Goal: Transaction & Acquisition: Purchase product/service

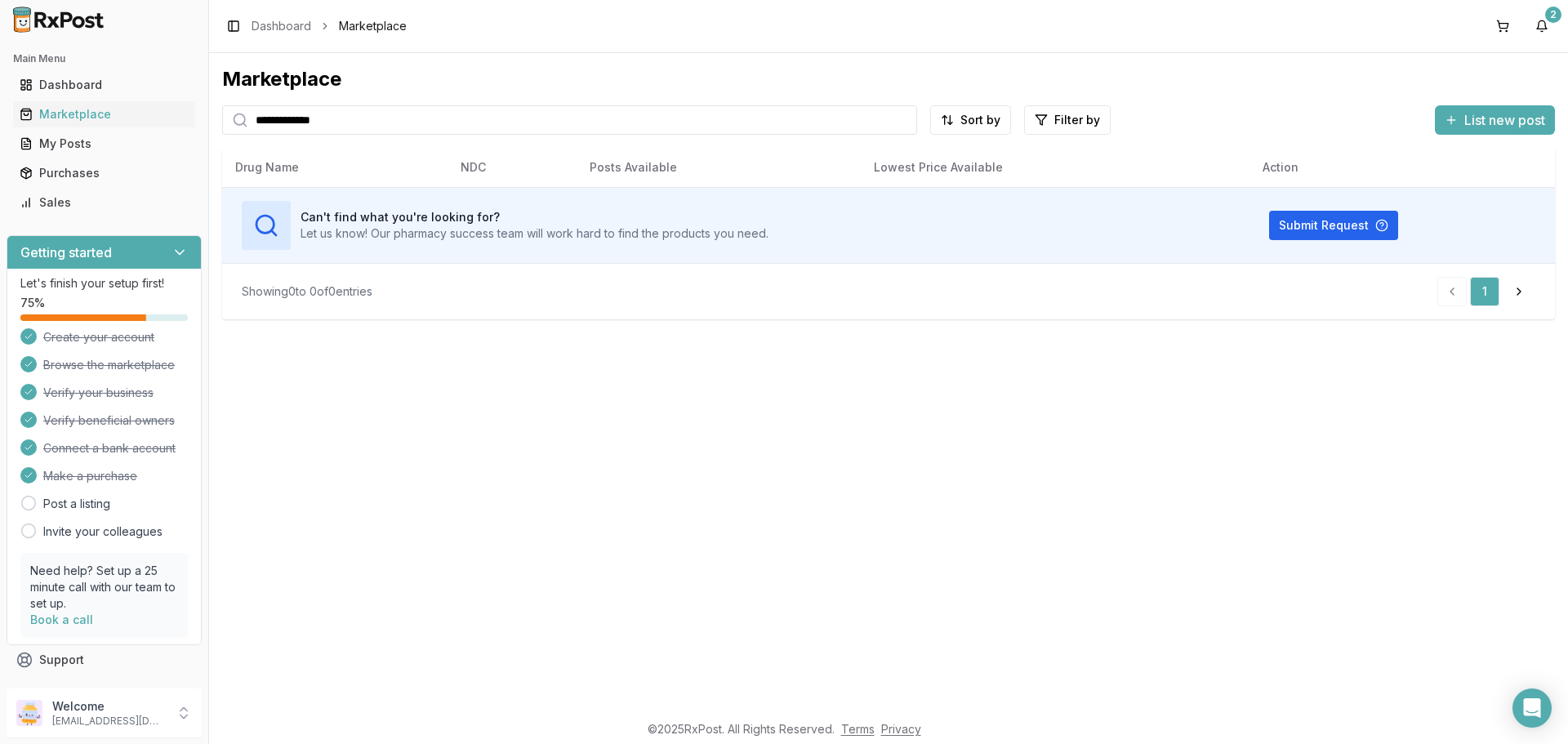
drag, startPoint x: 408, startPoint y: 124, endPoint x: 0, endPoint y: 103, distance: 408.5
click at [0, 103] on div "**********" at bounding box center [784, 372] width 1568 height 744
type input "***"
click at [56, 94] on link "Dashboard" at bounding box center [103, 85] width 182 height 29
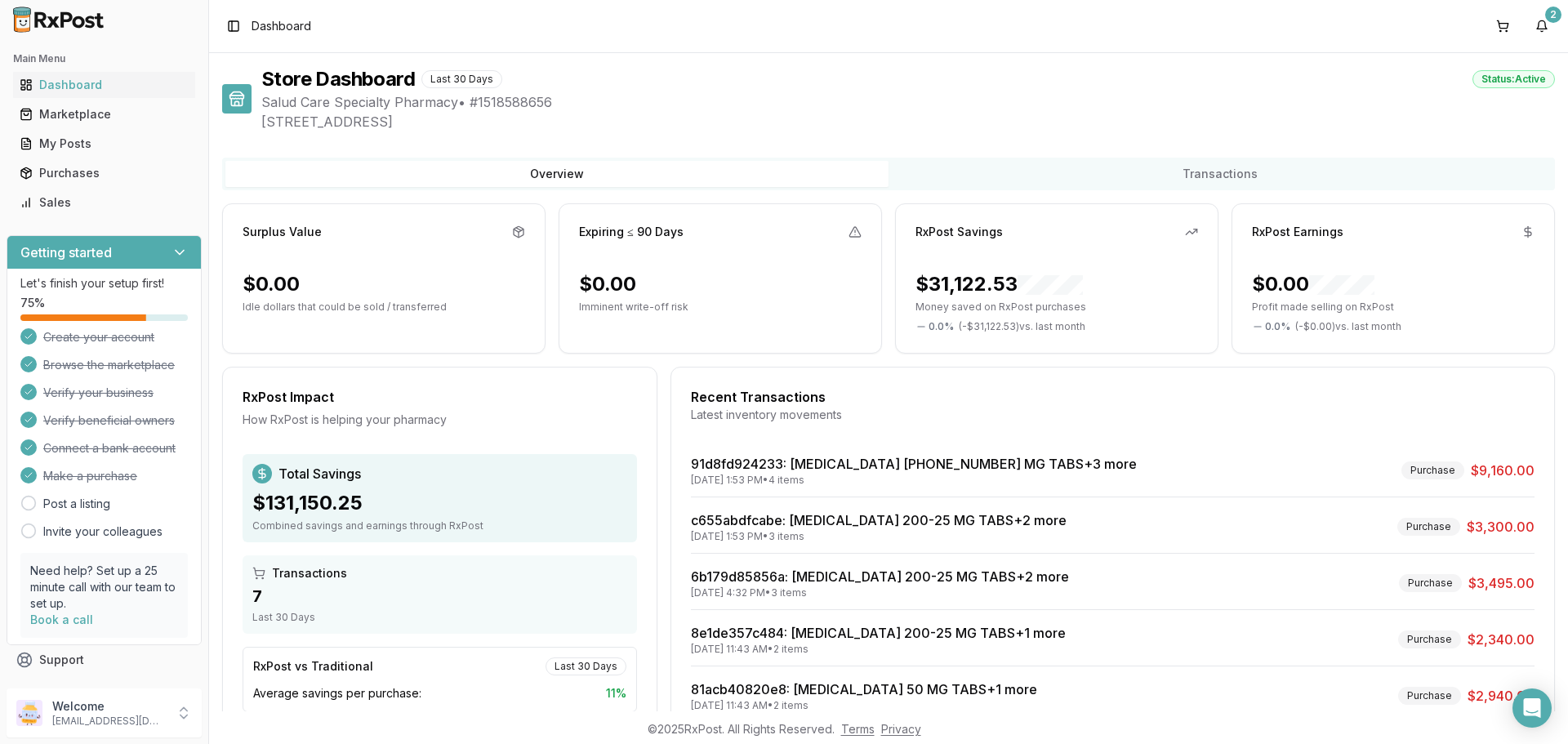
click at [935, 269] on div "RxPost Savings $31,122.53 Money saved on RxPost purchases 0.0 % ( - $31,122.53 …" at bounding box center [1056, 278] width 323 height 150
click at [1000, 253] on div "RxPost Savings $31,122.53 Money saved on RxPost purchases 0.0 % ( - $31,122.53 …" at bounding box center [1056, 278] width 323 height 150
click at [1181, 239] on div "RxPost Savings" at bounding box center [1056, 232] width 283 height 16
click at [1545, 31] on button "2" at bounding box center [1541, 26] width 27 height 27
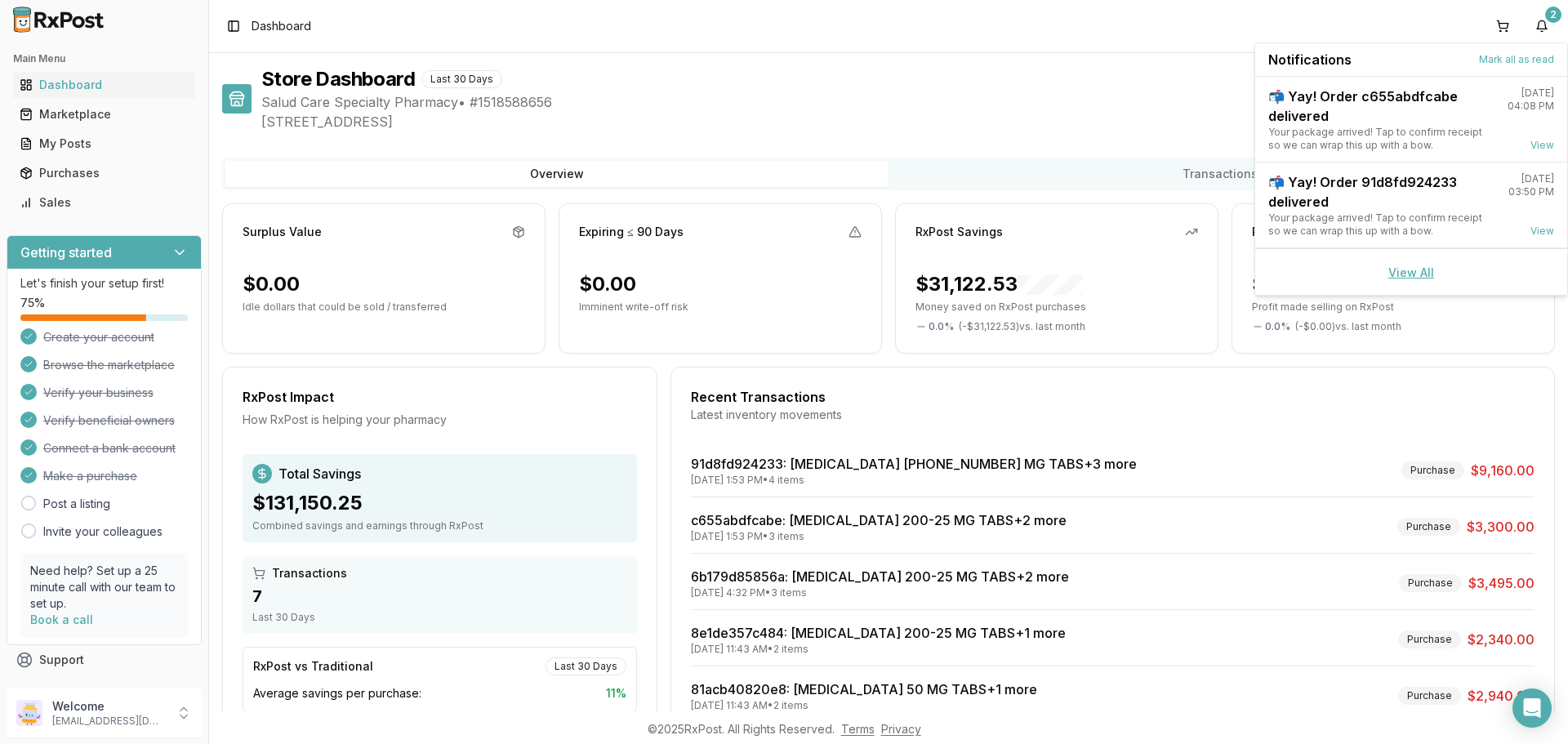
click at [1424, 268] on link "View All" at bounding box center [1411, 272] width 46 height 14
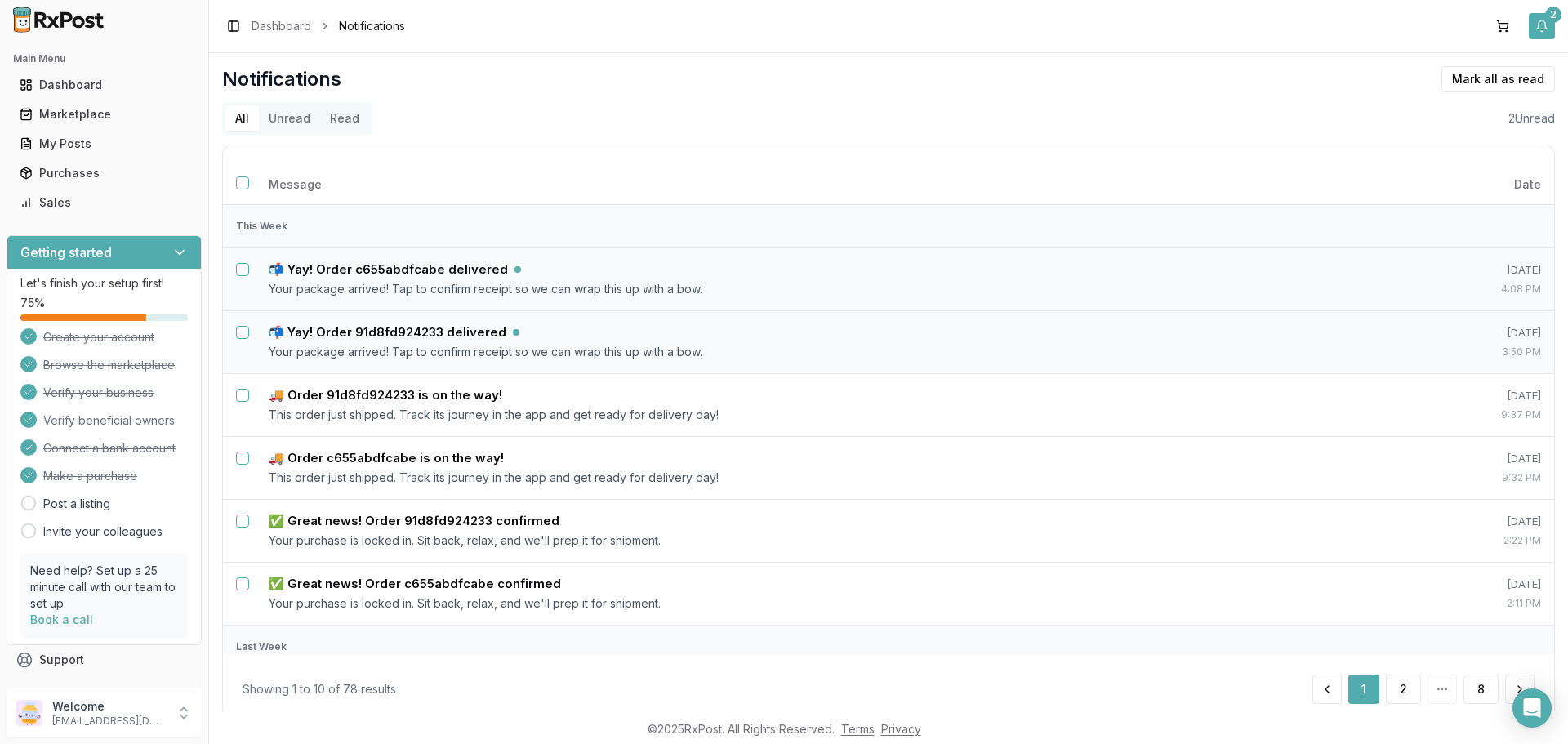
click at [1552, 22] on div "2" at bounding box center [1553, 15] width 16 height 16
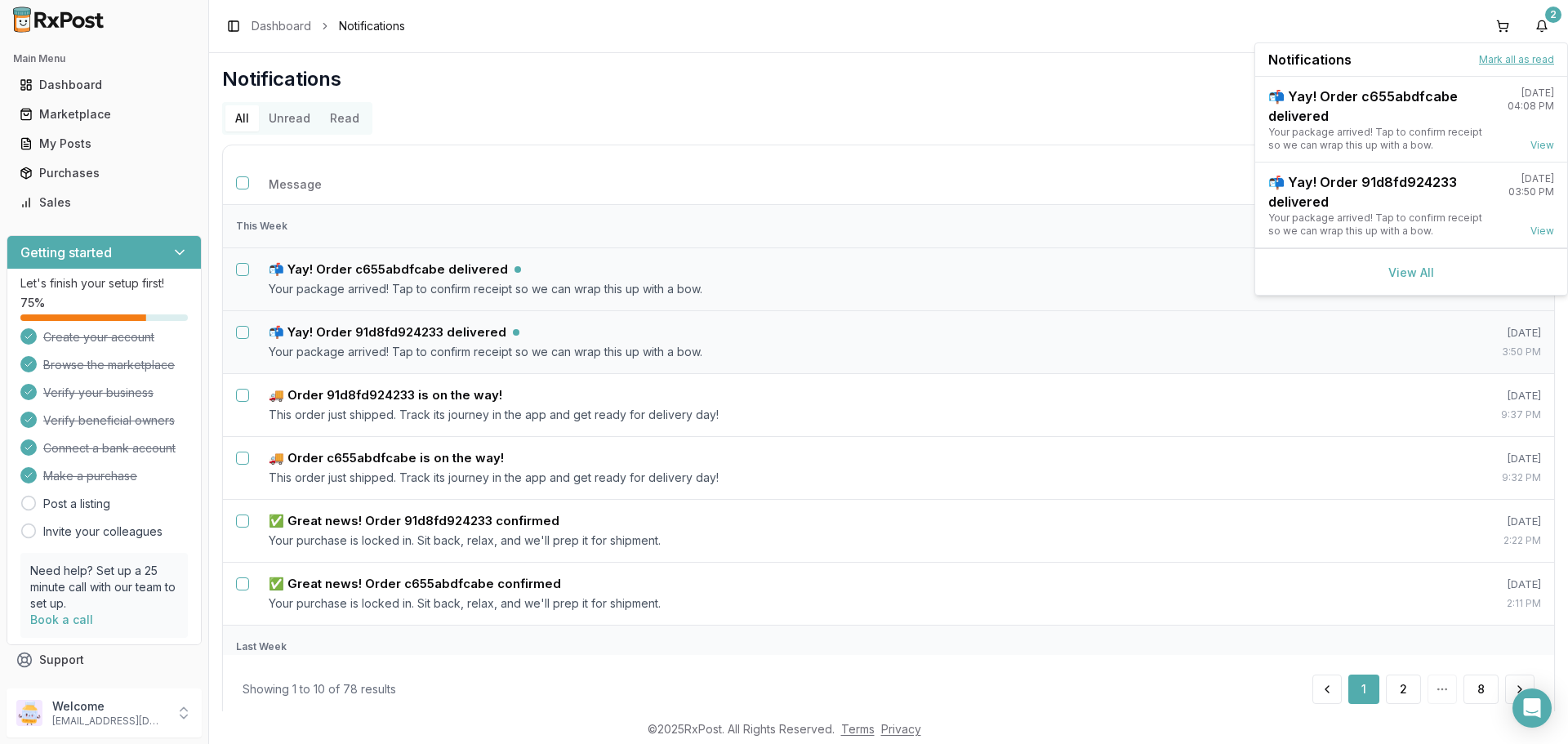
click at [1497, 64] on button "Mark all as read" at bounding box center [1517, 59] width 75 height 13
click at [1499, 57] on button "Mark all as read" at bounding box center [1517, 59] width 75 height 13
click at [91, 123] on link "Marketplace" at bounding box center [103, 114] width 182 height 29
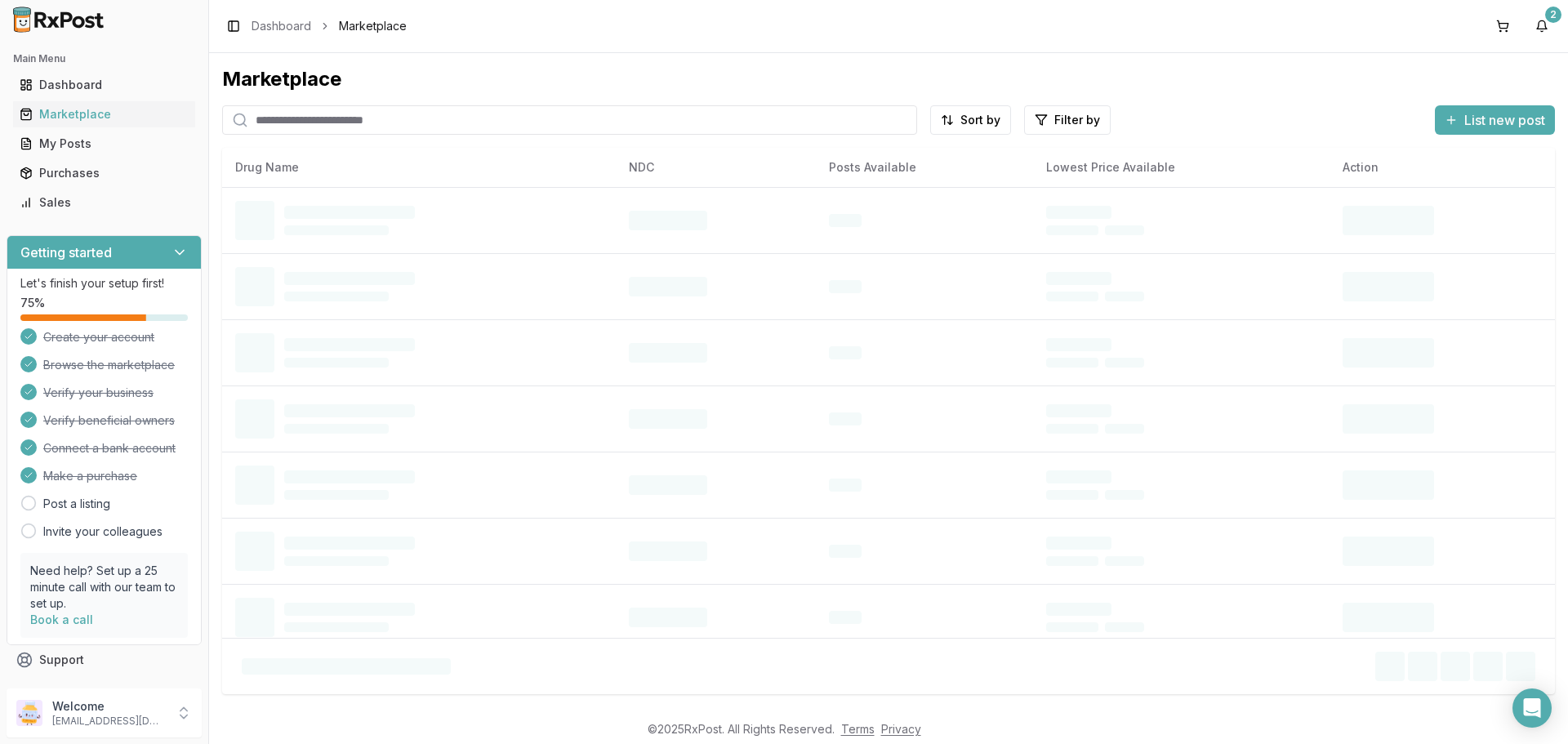
click at [273, 128] on input "search" at bounding box center [569, 120] width 695 height 29
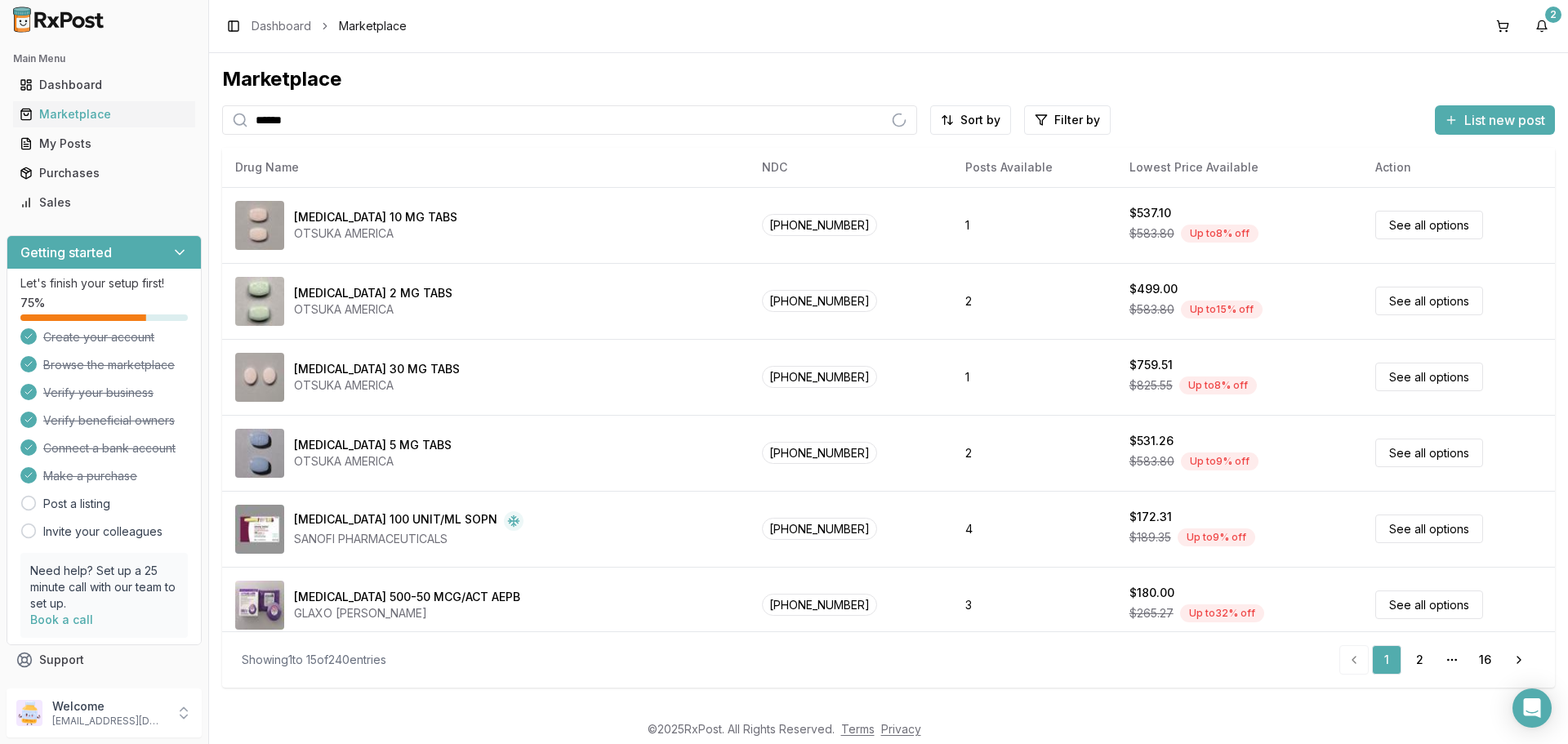
type input "******"
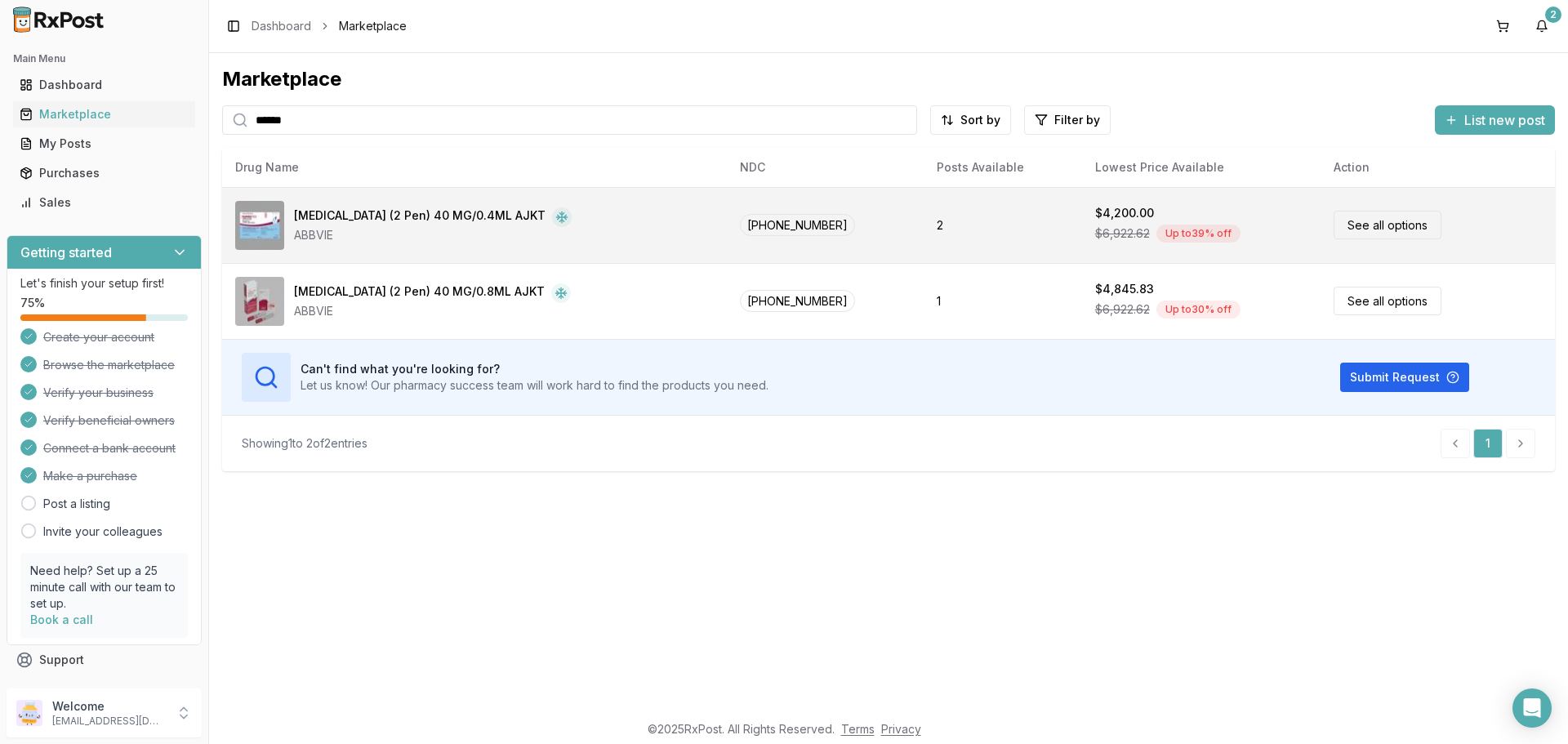
click at [773, 220] on span "[PHONE_NUMBER]" at bounding box center [797, 225] width 115 height 22
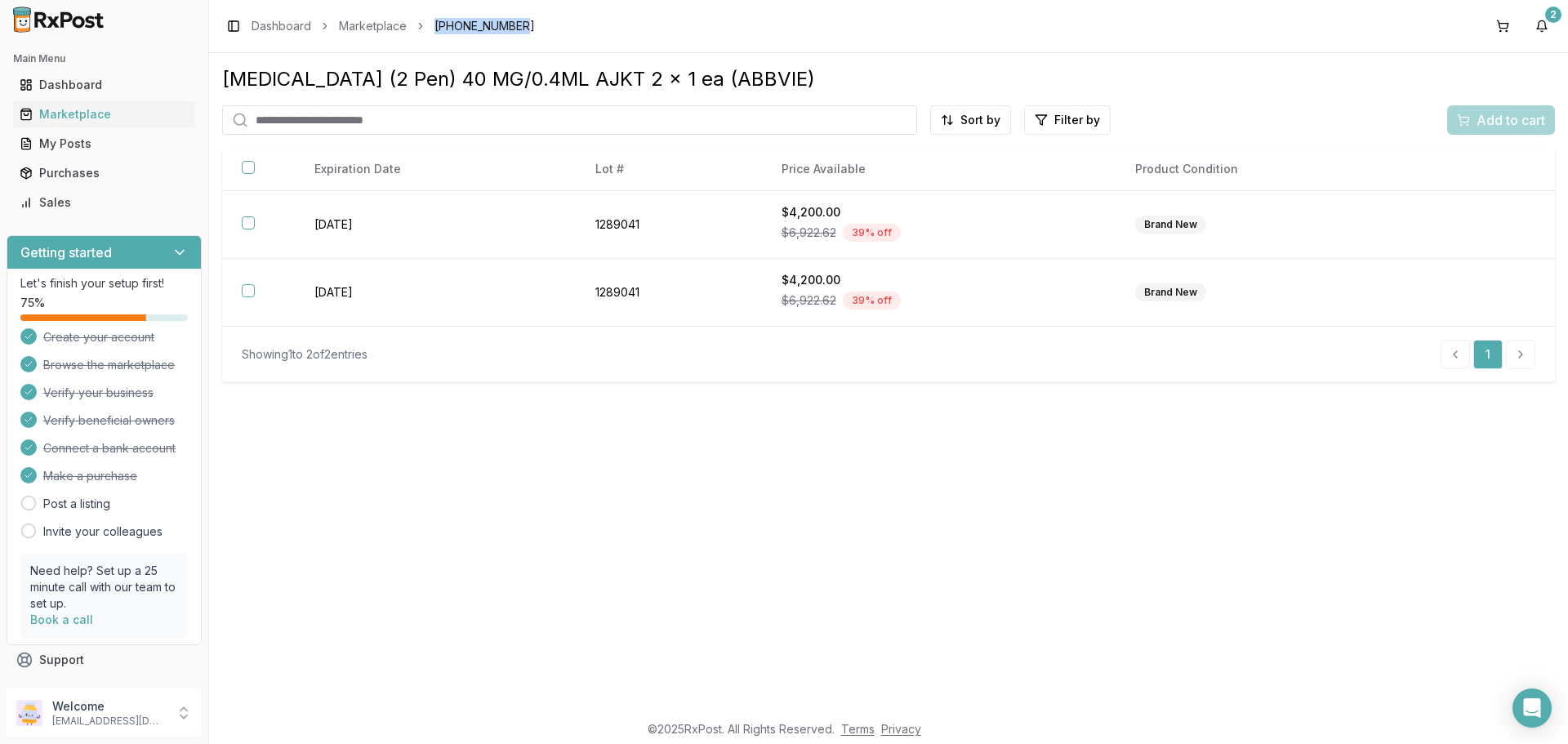
drag, startPoint x: 524, startPoint y: 23, endPoint x: 427, endPoint y: 27, distance: 97.1
click at [427, 27] on div "Toggle Sidebar Dashboard Marketplace [PHONE_NUMBER] 2" at bounding box center [888, 26] width 1359 height 52
copy span "[PHONE_NUMBER]"
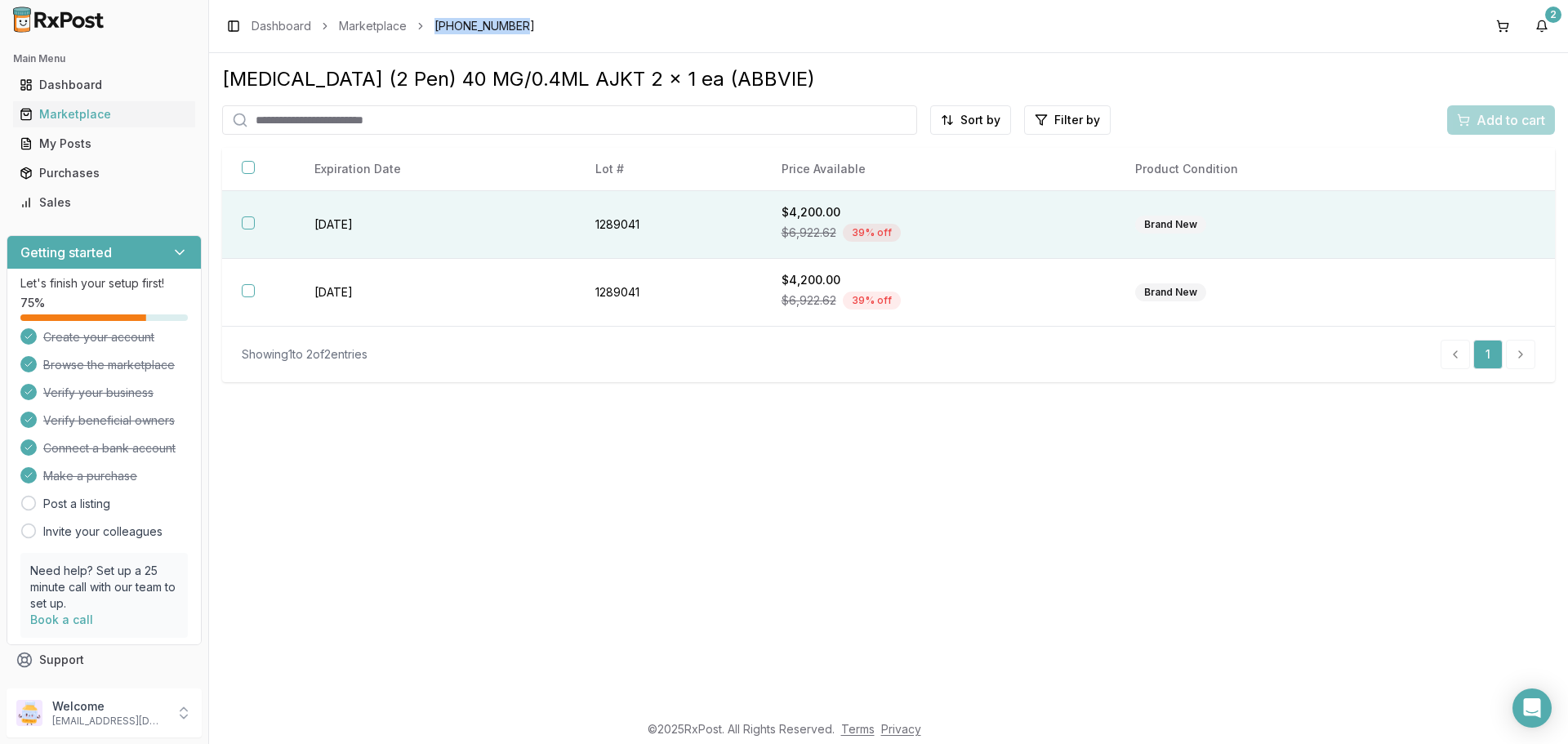
click at [245, 225] on button "button" at bounding box center [248, 222] width 13 height 13
click at [1472, 130] on button "Add to cart" at bounding box center [1501, 120] width 108 height 29
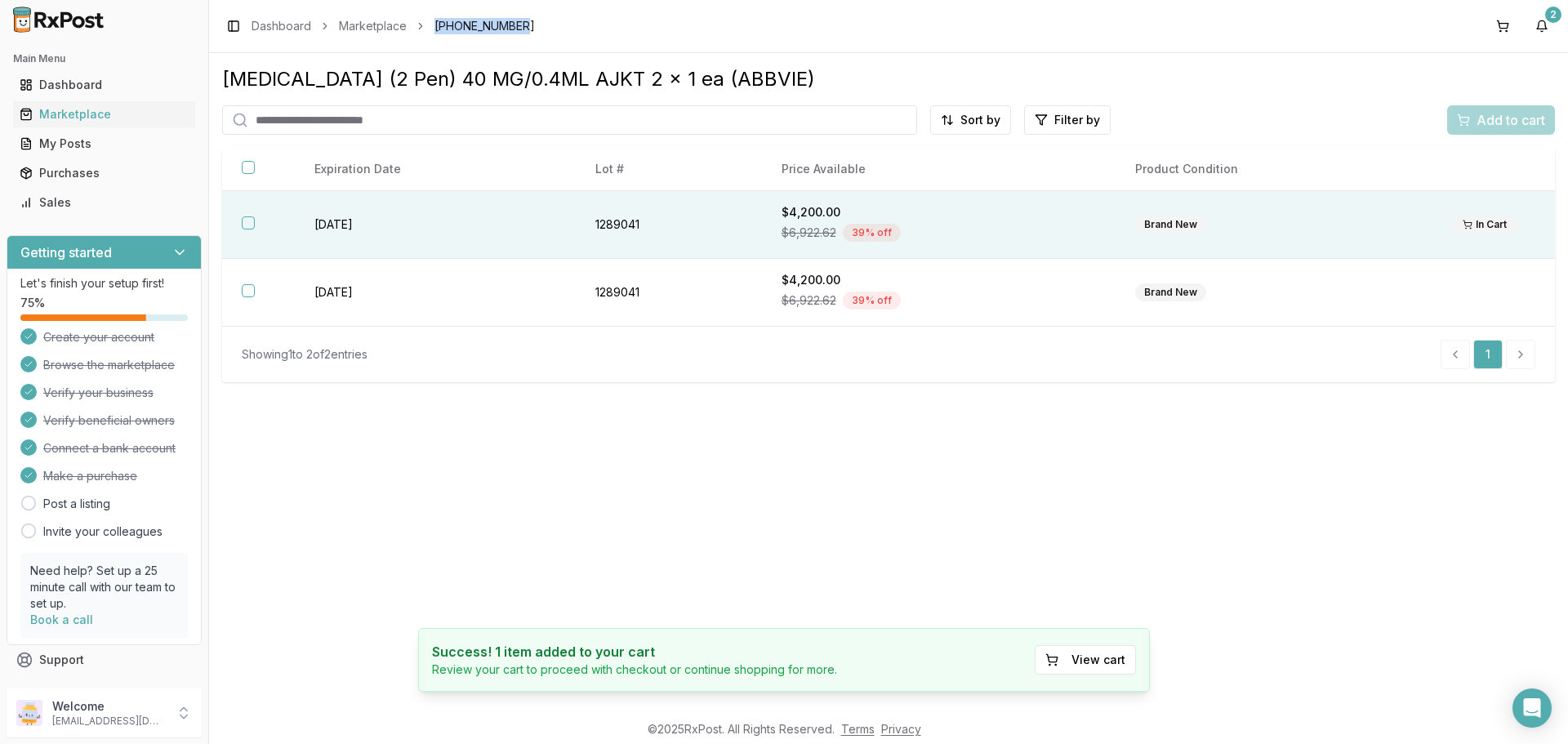
click at [249, 223] on button "button" at bounding box center [248, 222] width 13 height 13
click at [1475, 121] on div "Add to cart" at bounding box center [1501, 119] width 88 height 19
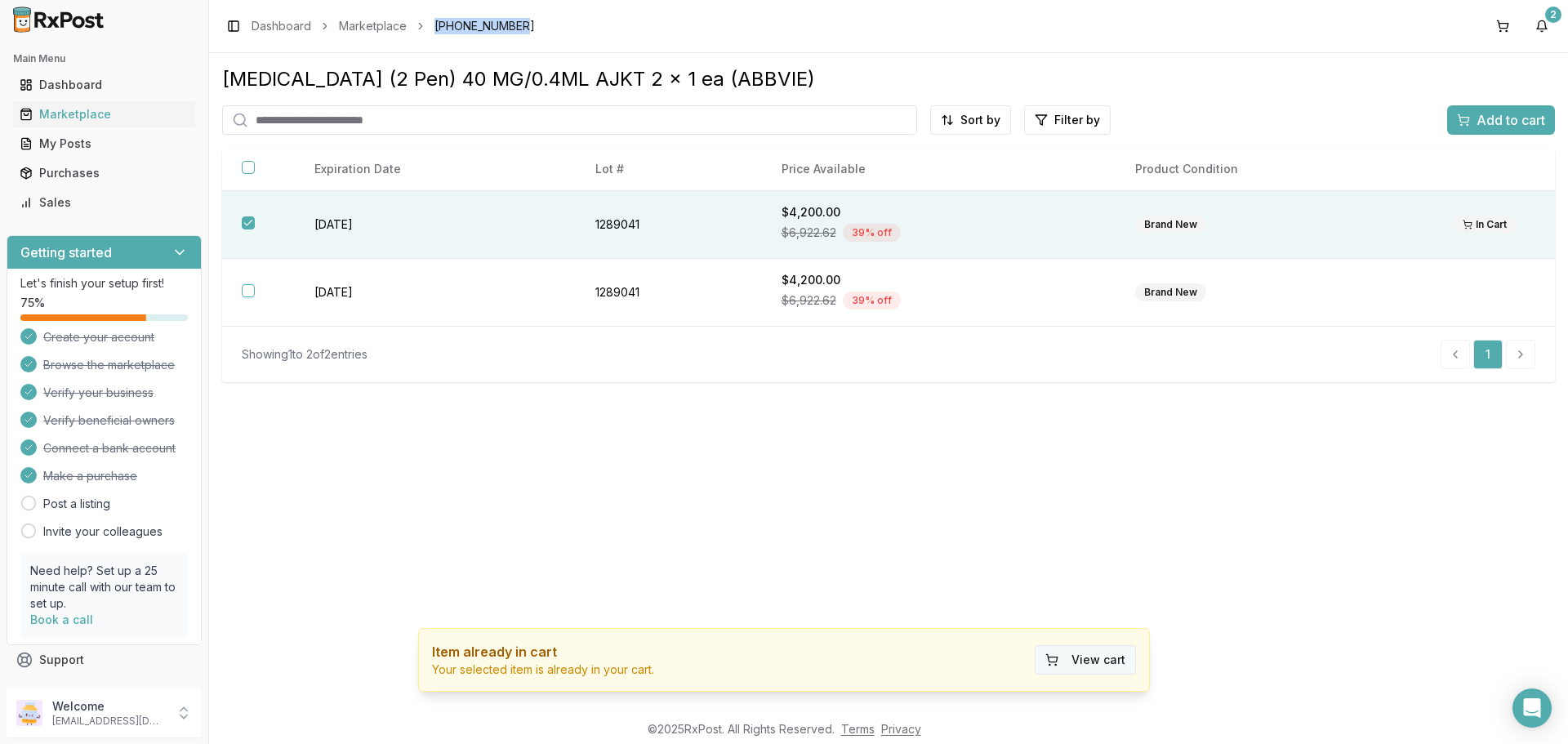
click at [1094, 645] on button "View cart" at bounding box center [1085, 660] width 102 height 29
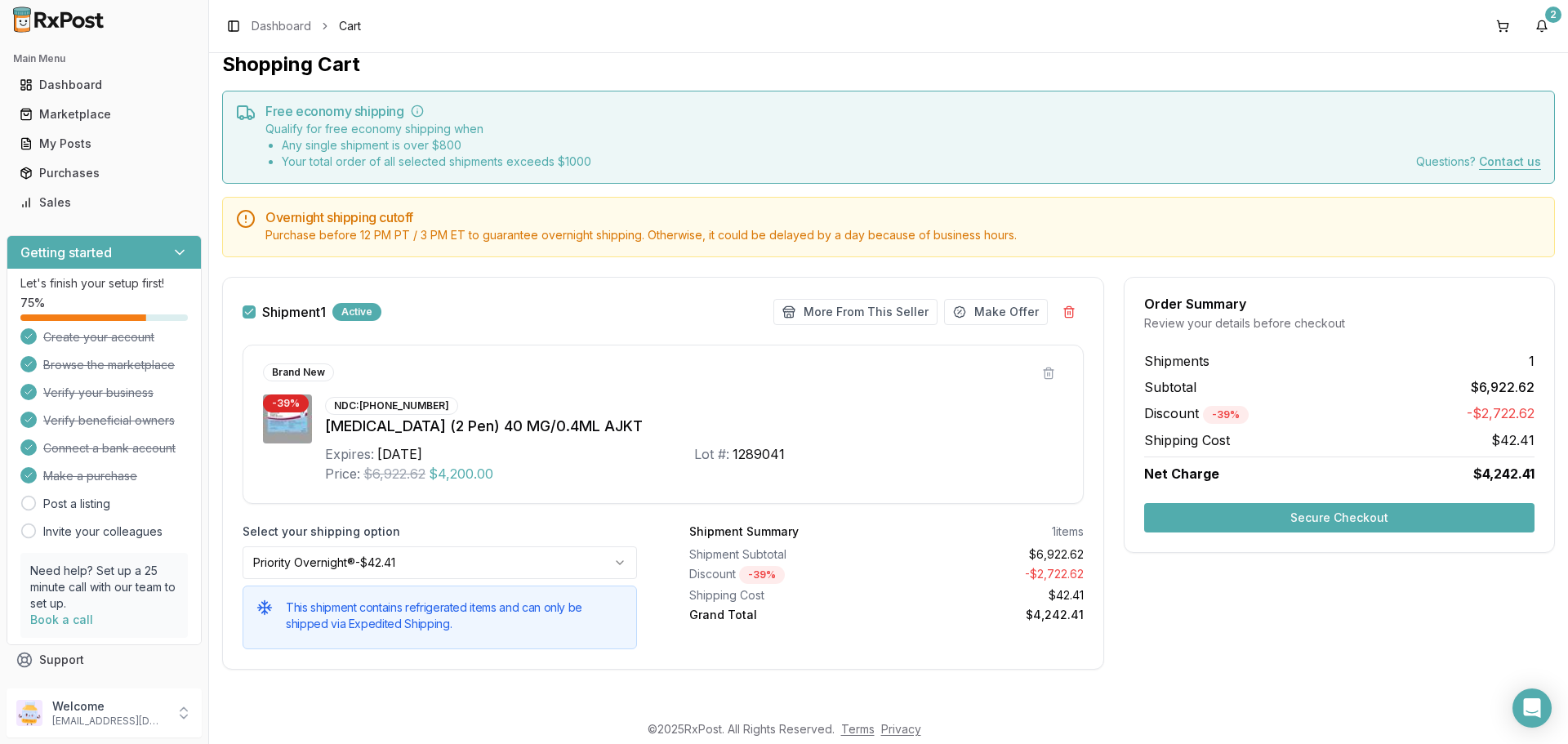
scroll to position [19, 0]
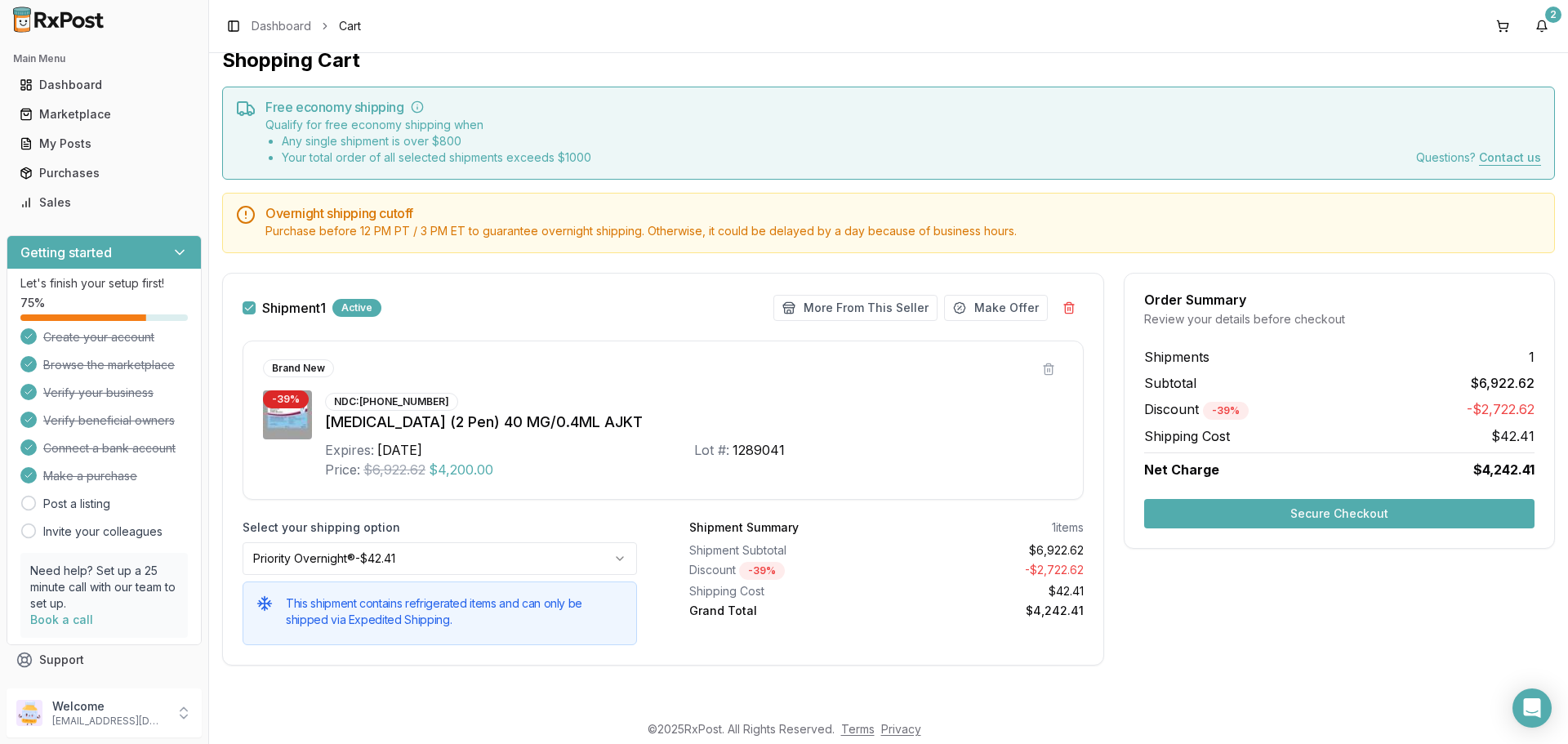
click at [1318, 509] on button "Secure Checkout" at bounding box center [1339, 513] width 390 height 29
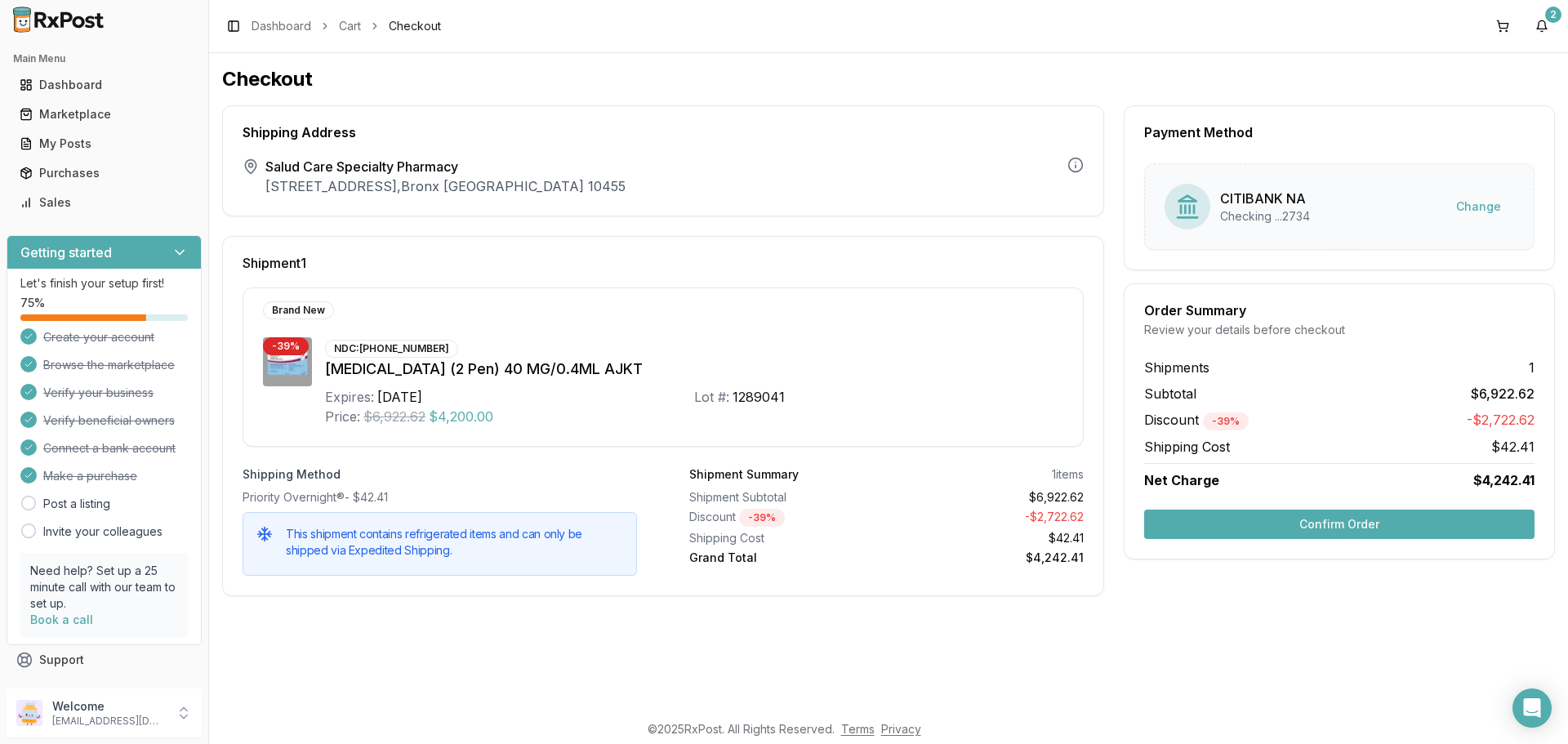
click at [1362, 523] on button "Confirm Order" at bounding box center [1339, 524] width 390 height 29
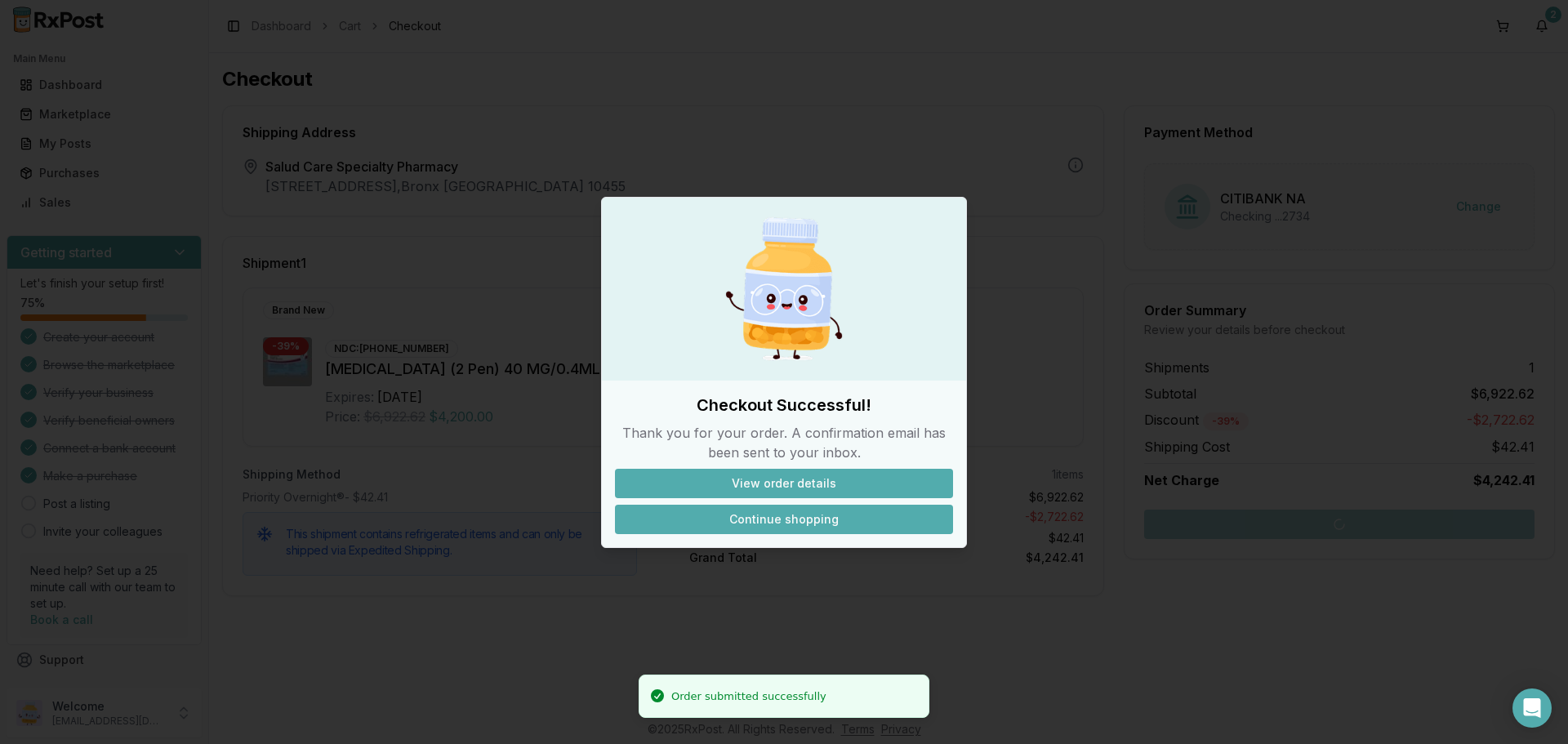
click at [802, 516] on button "Continue shopping" at bounding box center [784, 519] width 338 height 29
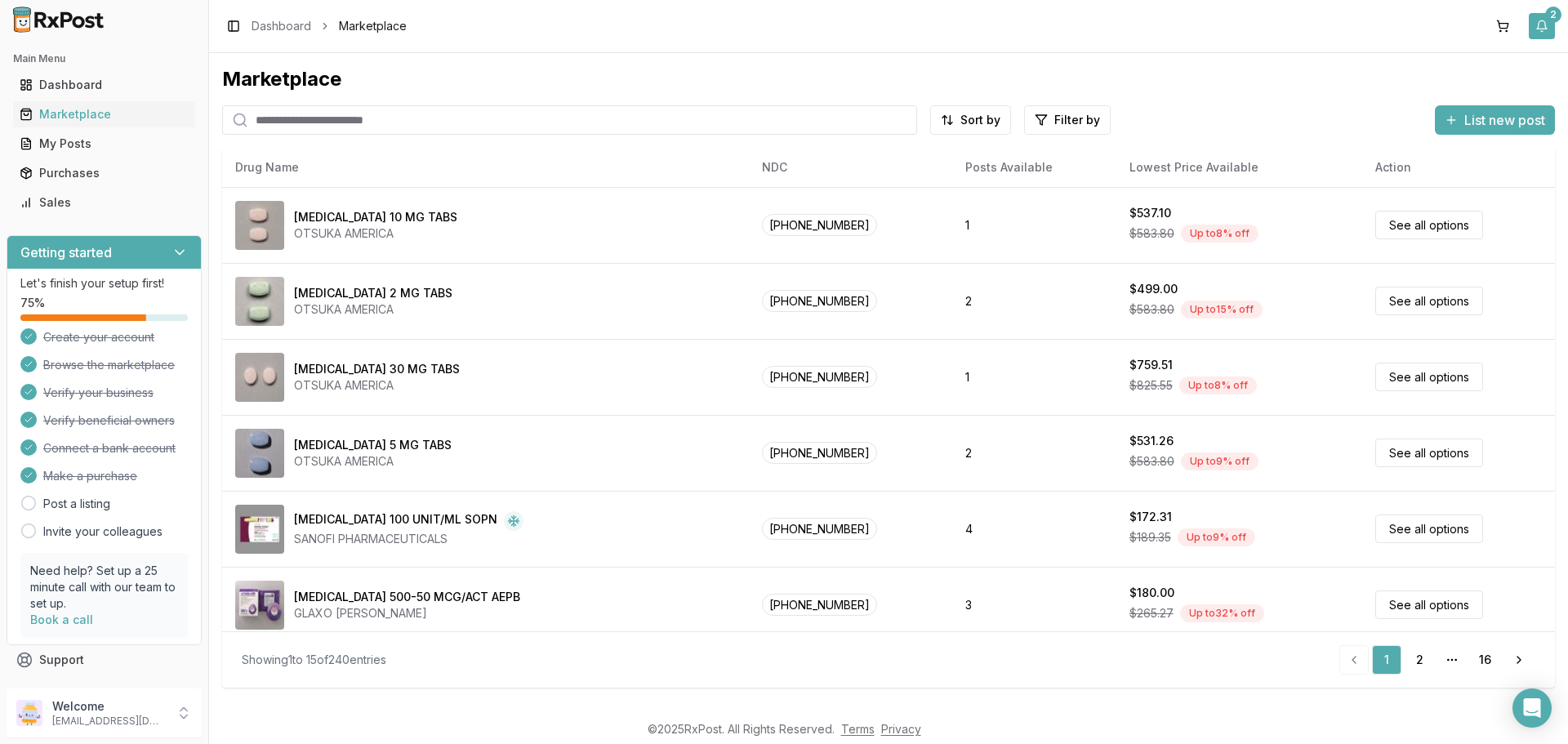
click at [1541, 20] on button "2" at bounding box center [1541, 26] width 27 height 27
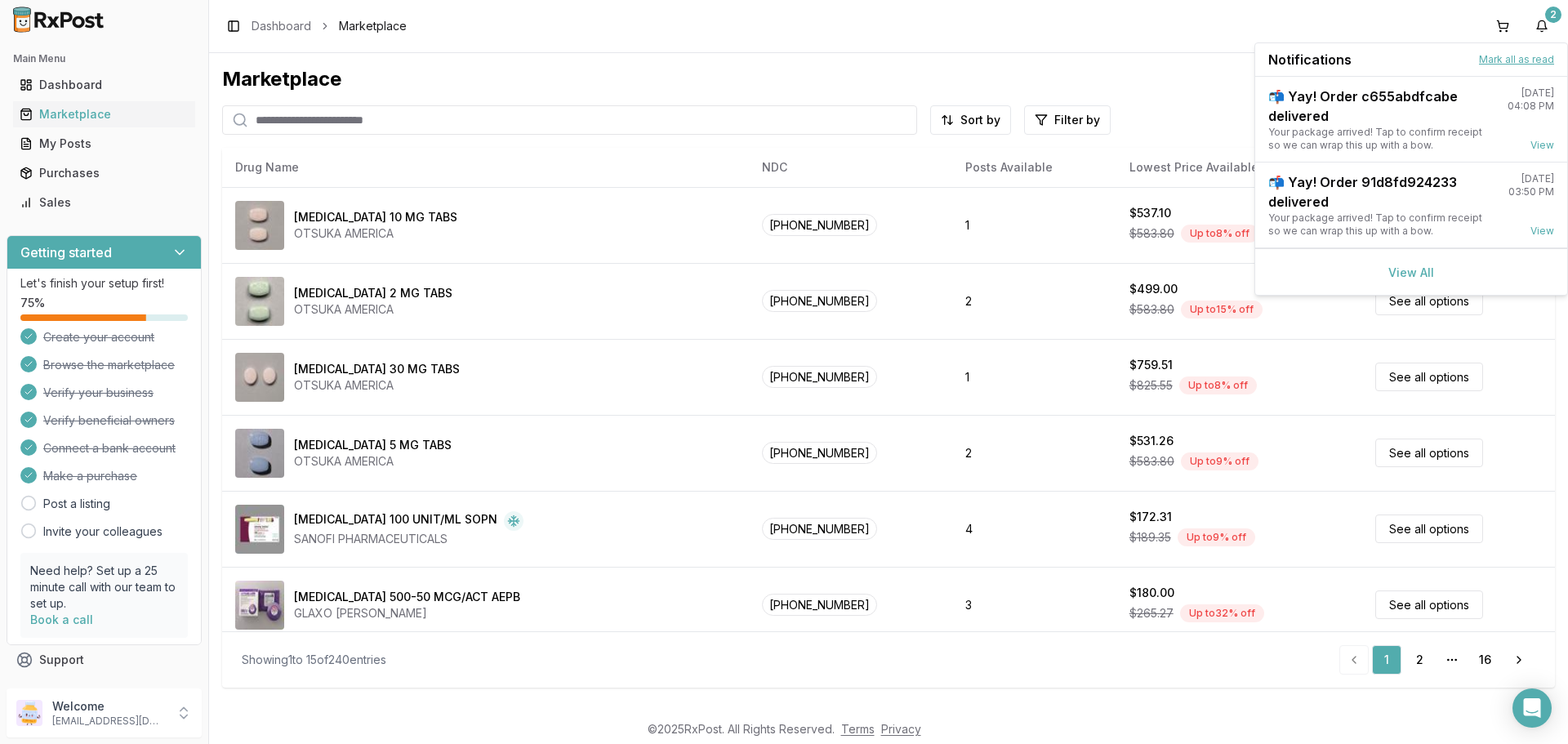
click at [1515, 61] on button "Mark all as read" at bounding box center [1517, 59] width 75 height 13
click at [1510, 57] on button "Mark all as read" at bounding box center [1517, 59] width 75 height 13
click at [1535, 53] on button "Mark all as read" at bounding box center [1517, 59] width 75 height 13
